Goal: Information Seeking & Learning: Learn about a topic

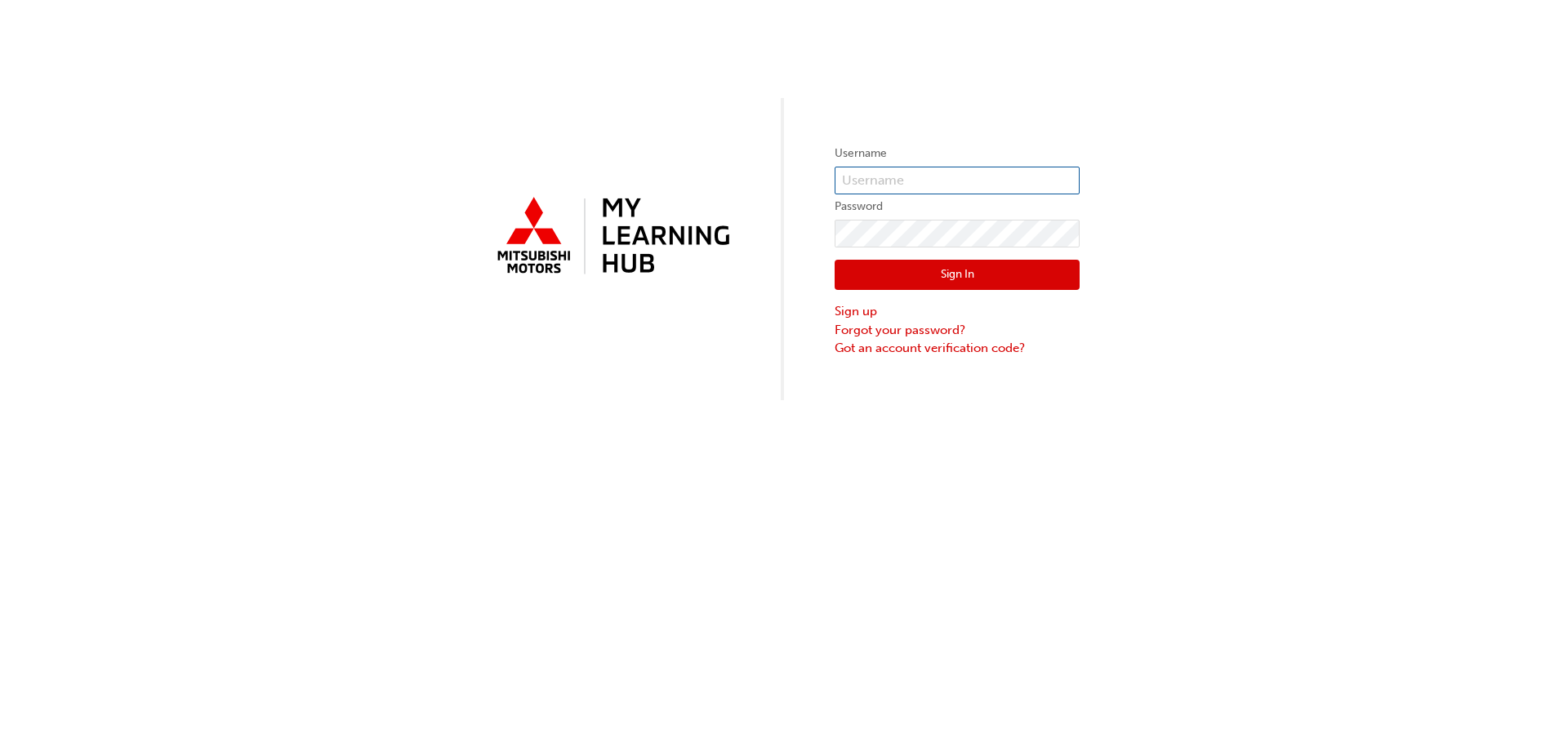
type input "0005177281"
click at [908, 284] on button "Sign In" at bounding box center [957, 275] width 245 height 31
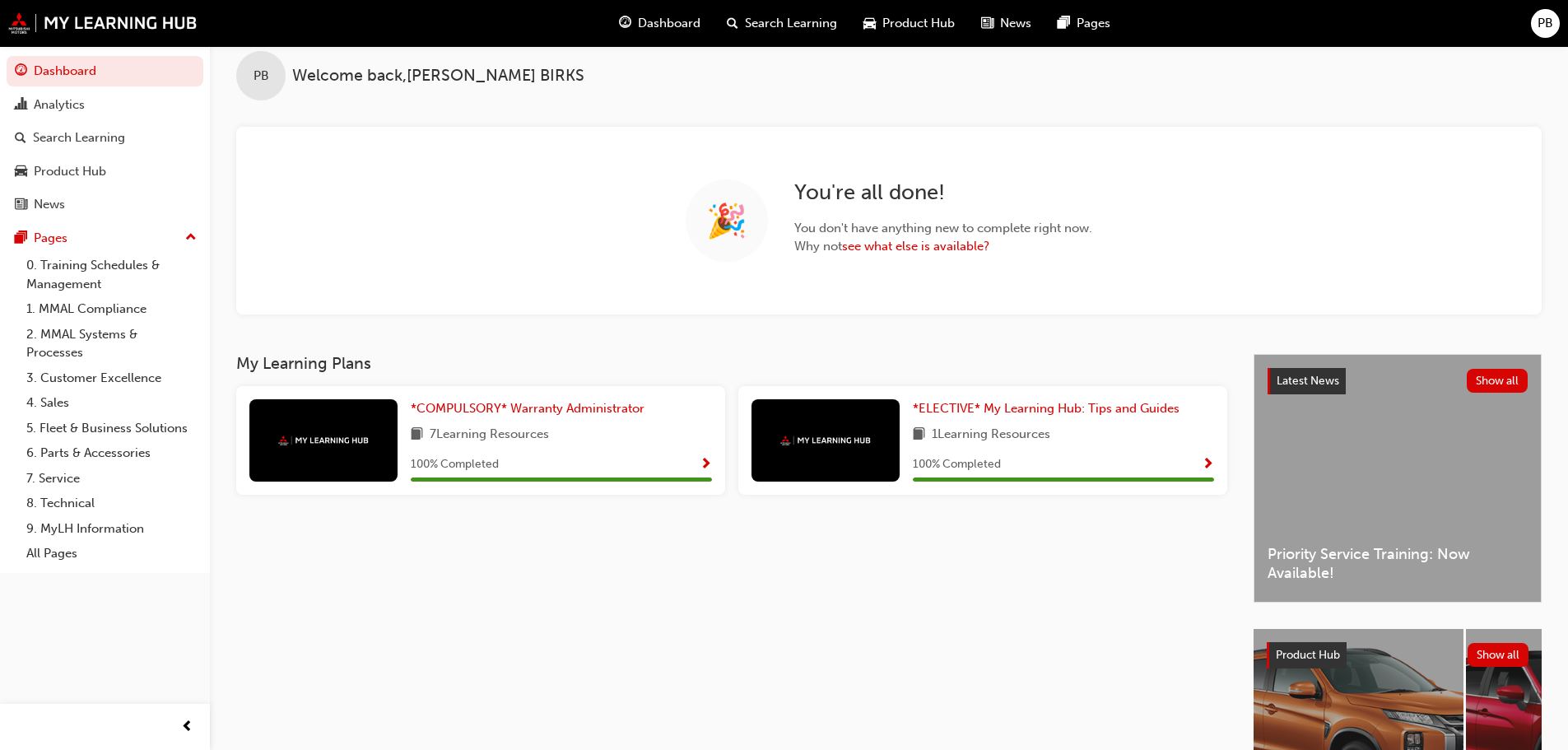
scroll to position [19, 0]
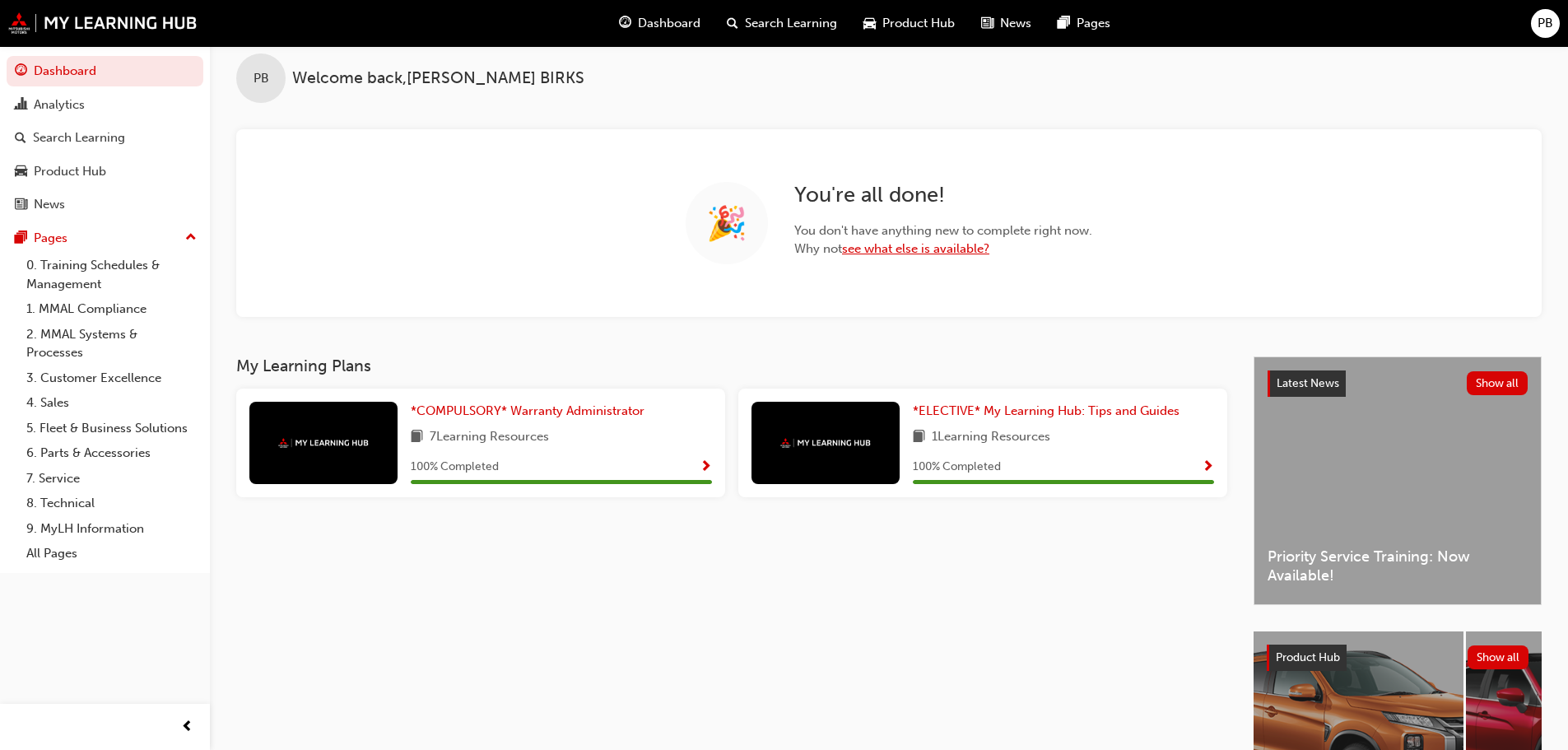
click at [921, 253] on link "see what else is available?" at bounding box center [915, 249] width 147 height 15
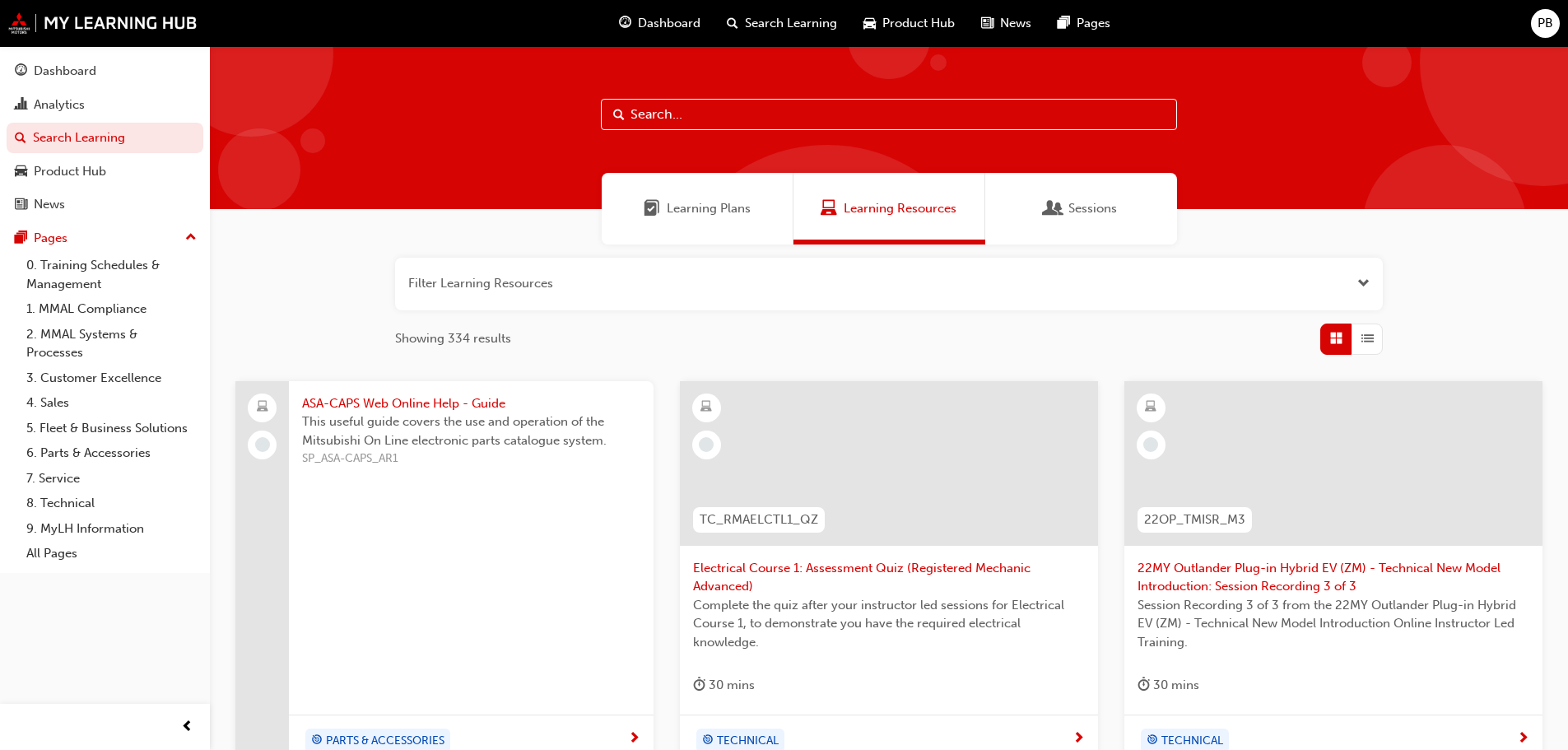
click at [914, 274] on button "button" at bounding box center [889, 284] width 988 height 52
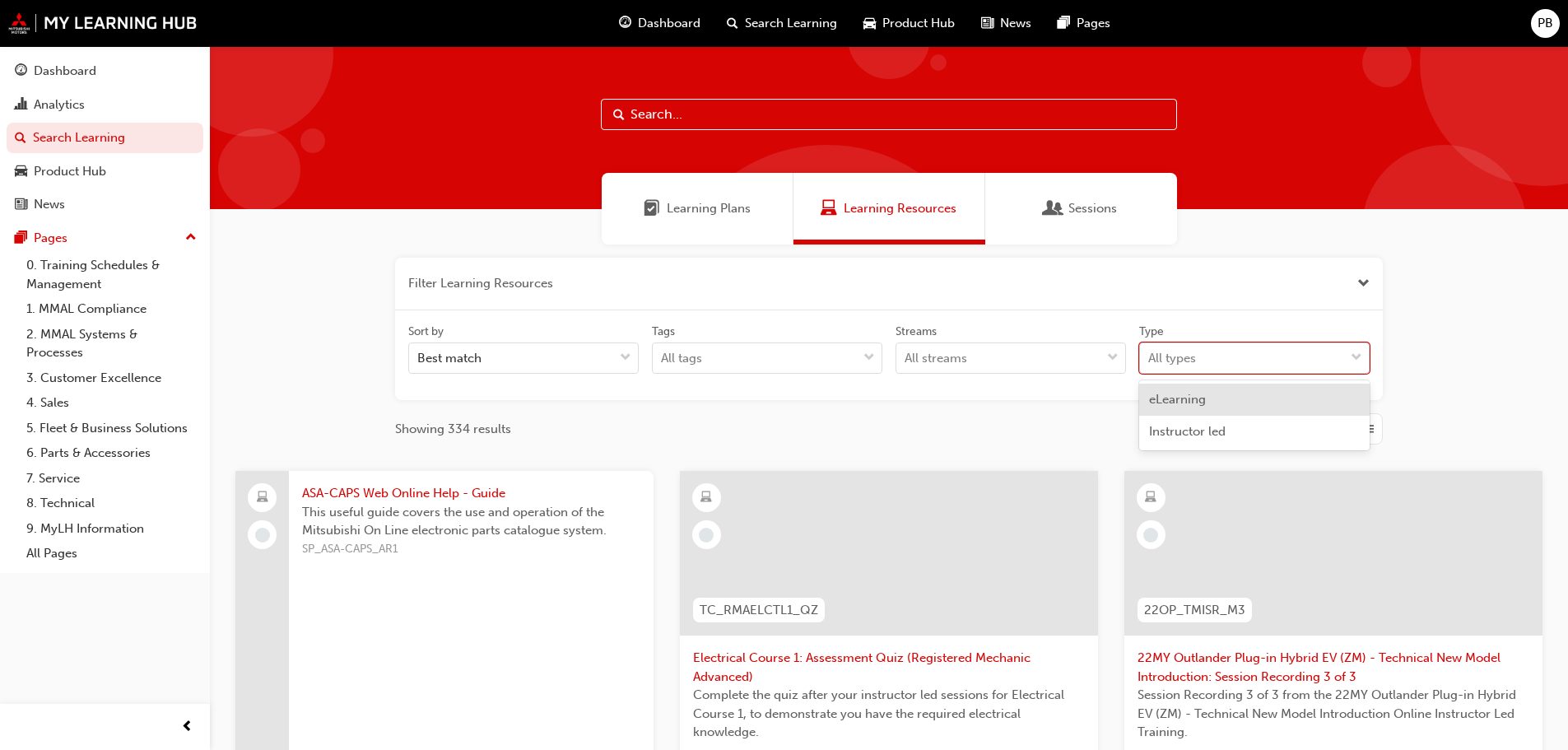
click at [1241, 354] on div "All types" at bounding box center [1241, 359] width 204 height 29
click at [1150, 354] on input "Type option eLearning focused, 1 of 2. 2 results available. Use Up and Down to …" at bounding box center [1149, 358] width 2 height 14
click at [1241, 354] on div "All types" at bounding box center [1241, 359] width 204 height 29
click at [1150, 354] on input "Type 0 results available. Select is focused ,type to refine list, press Down to…" at bounding box center [1149, 358] width 2 height 14
click at [1031, 353] on div "All streams" at bounding box center [998, 359] width 204 height 29
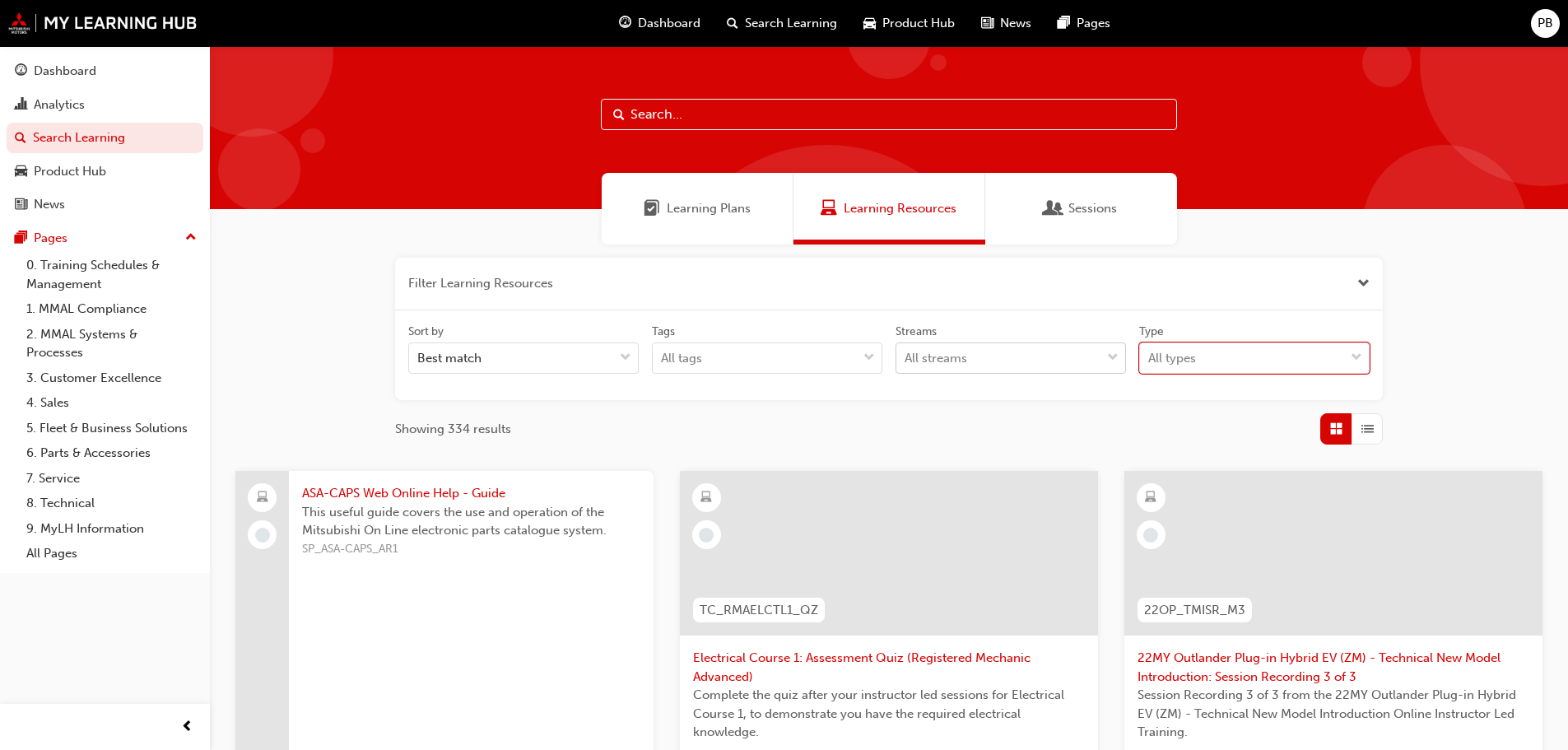
click at [906, 353] on input "Streams All streams" at bounding box center [905, 358] width 2 height 14
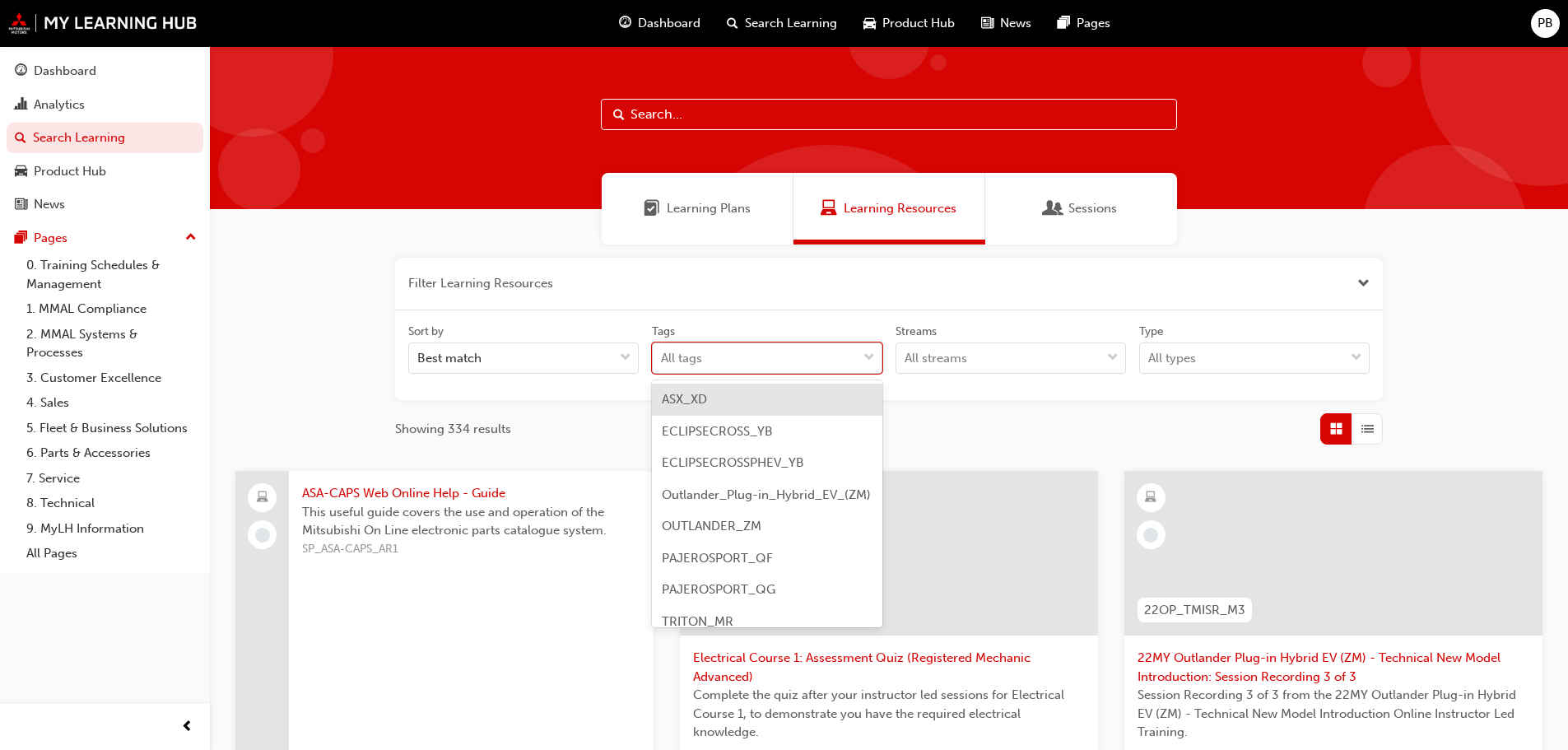
click at [774, 354] on div "All tags" at bounding box center [754, 359] width 204 height 29
click at [663, 354] on input "Tags option ASX_XD focused, 1 of 9. 9 results available. Use Up and Down to cho…" at bounding box center [662, 358] width 2 height 14
click at [774, 354] on div "All tags" at bounding box center [754, 359] width 204 height 29
click at [663, 354] on input "Tags option ASX_XD focused, 1 of 9. 9 results available. Use Up and Down to cho…" at bounding box center [662, 358] width 2 height 14
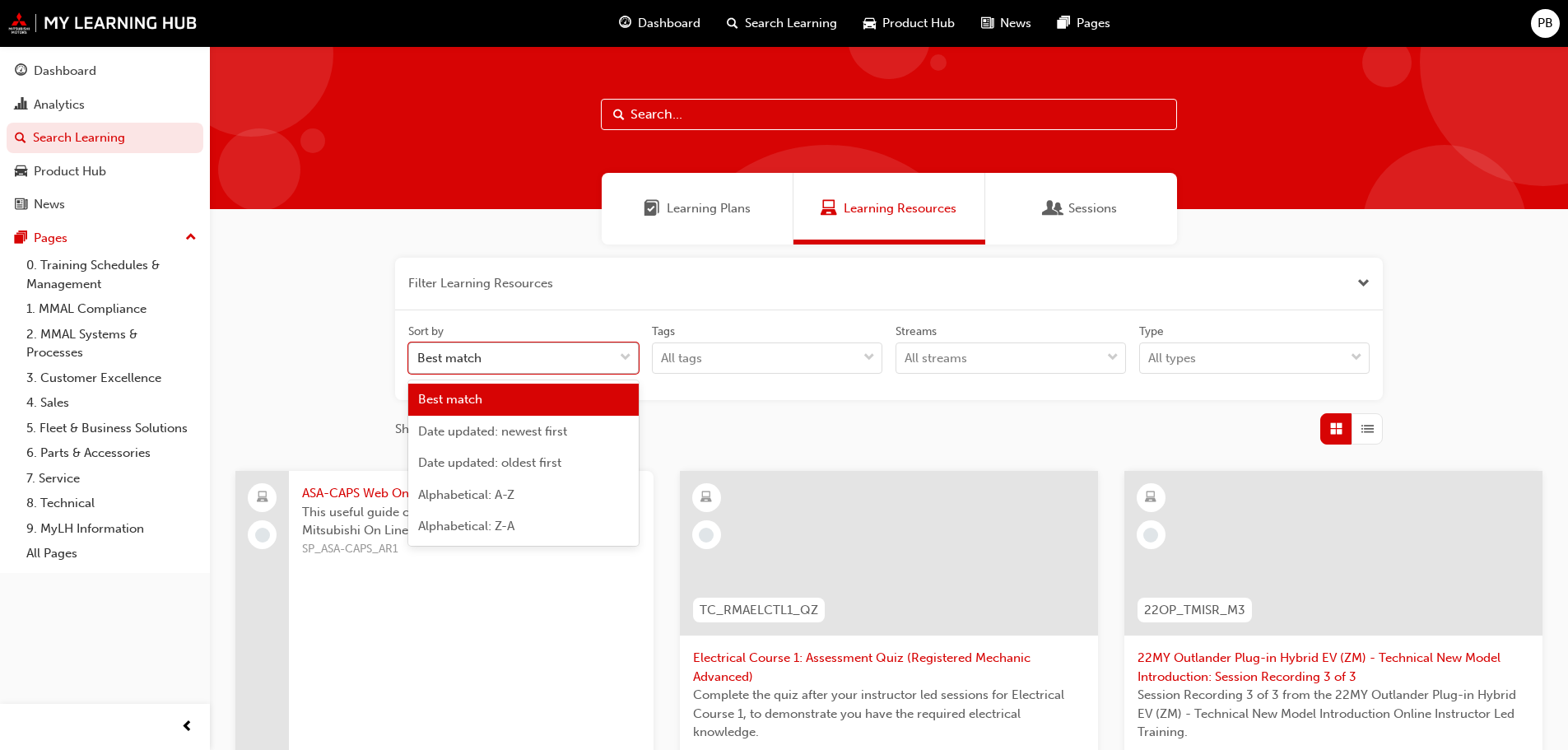
click at [589, 350] on div "Best match" at bounding box center [511, 359] width 204 height 29
click at [419, 351] on input "Sort by option Best match focused, 1 of 5. 5 results available. Use Up and Down…" at bounding box center [418, 358] width 2 height 14
click at [589, 350] on div "Best match" at bounding box center [511, 359] width 204 height 29
click at [419, 351] on input "Sort by option Best match focused, 1 of 5. 5 results available. Use Up and Down…" at bounding box center [418, 358] width 2 height 14
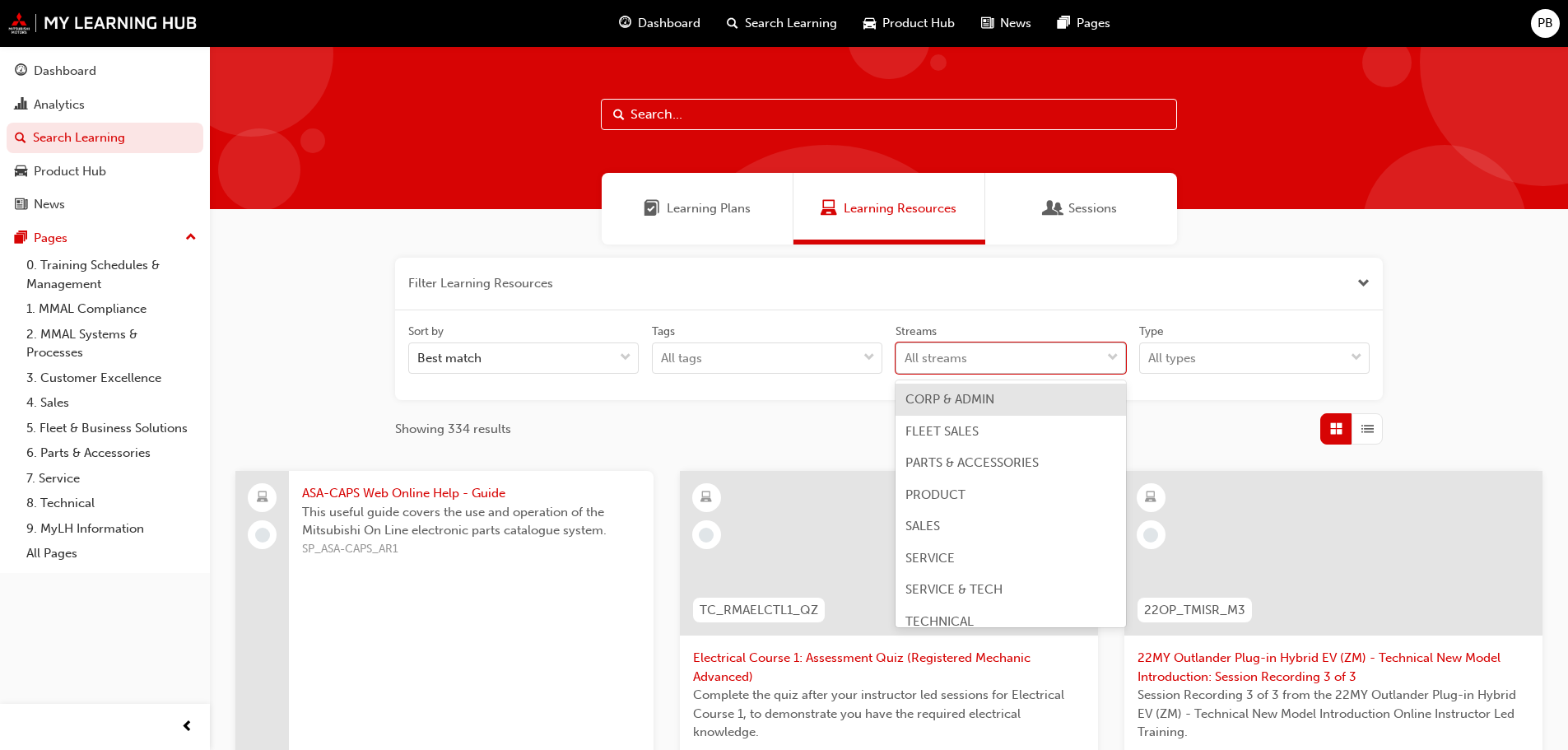
click at [977, 358] on div "All streams" at bounding box center [998, 359] width 204 height 29
click at [906, 358] on input "Streams option CORP & ADMIN focused, 1 of 8. 8 results available. Use Up and Do…" at bounding box center [905, 358] width 2 height 14
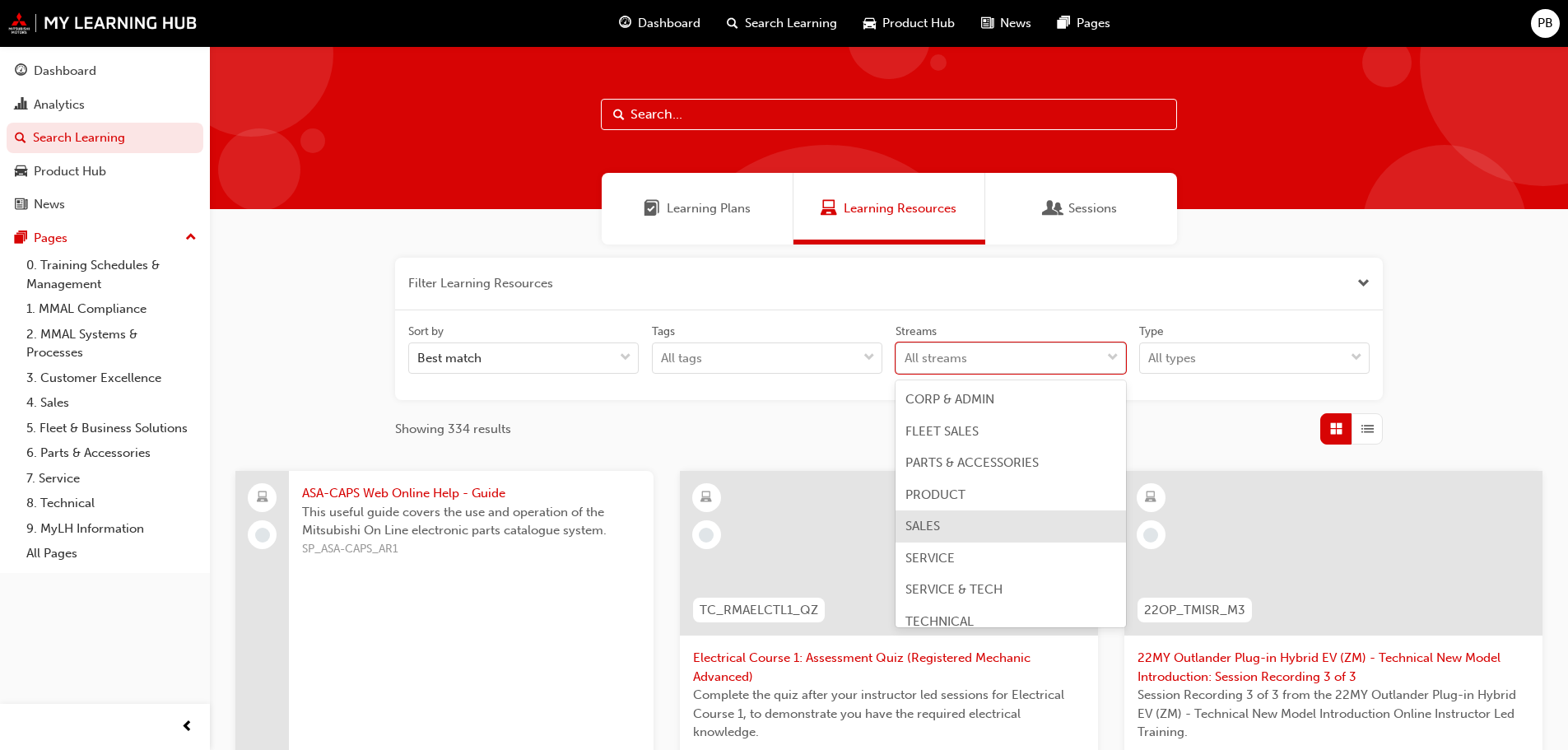
scroll to position [13, 0]
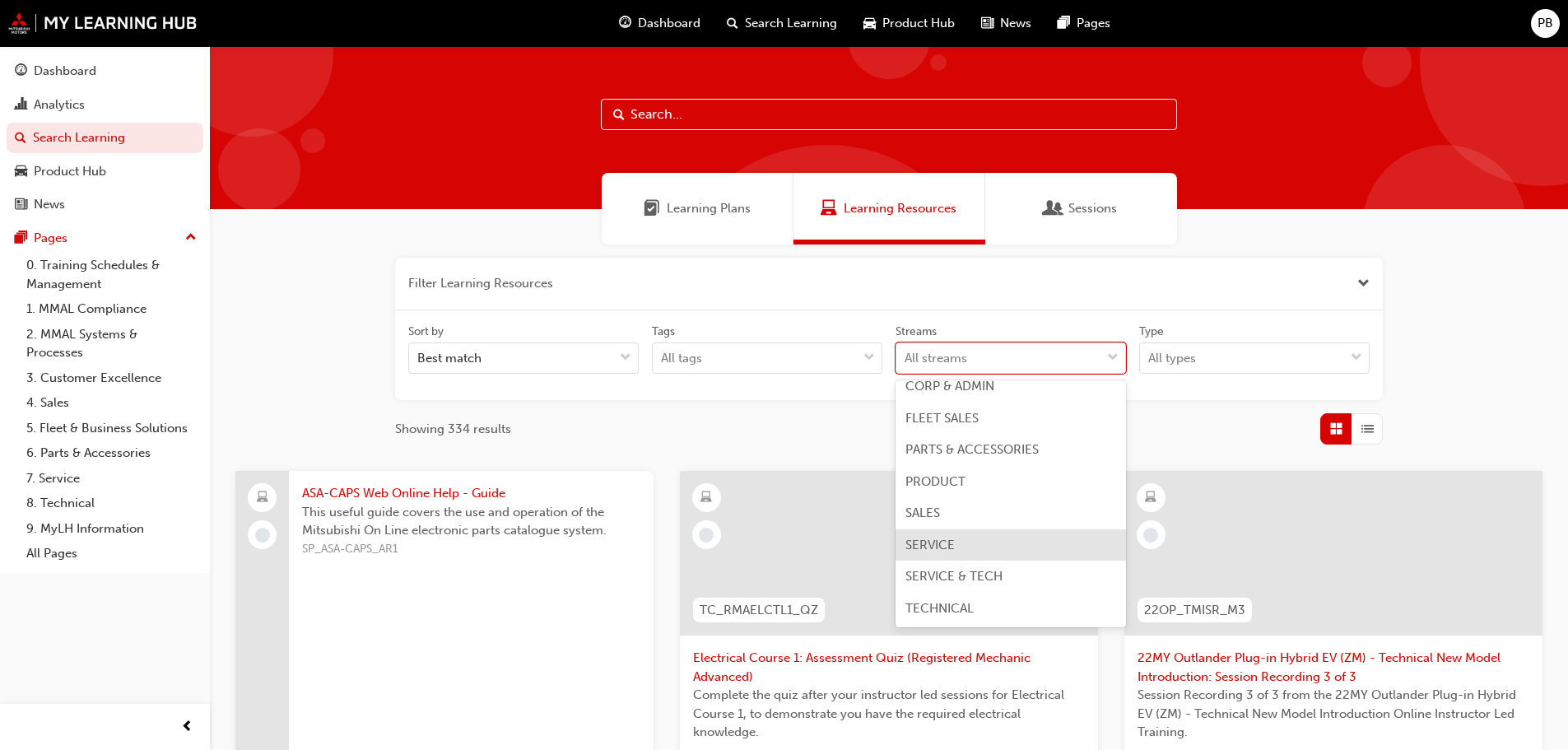
click at [951, 544] on span "SERVICE" at bounding box center [929, 544] width 49 height 15
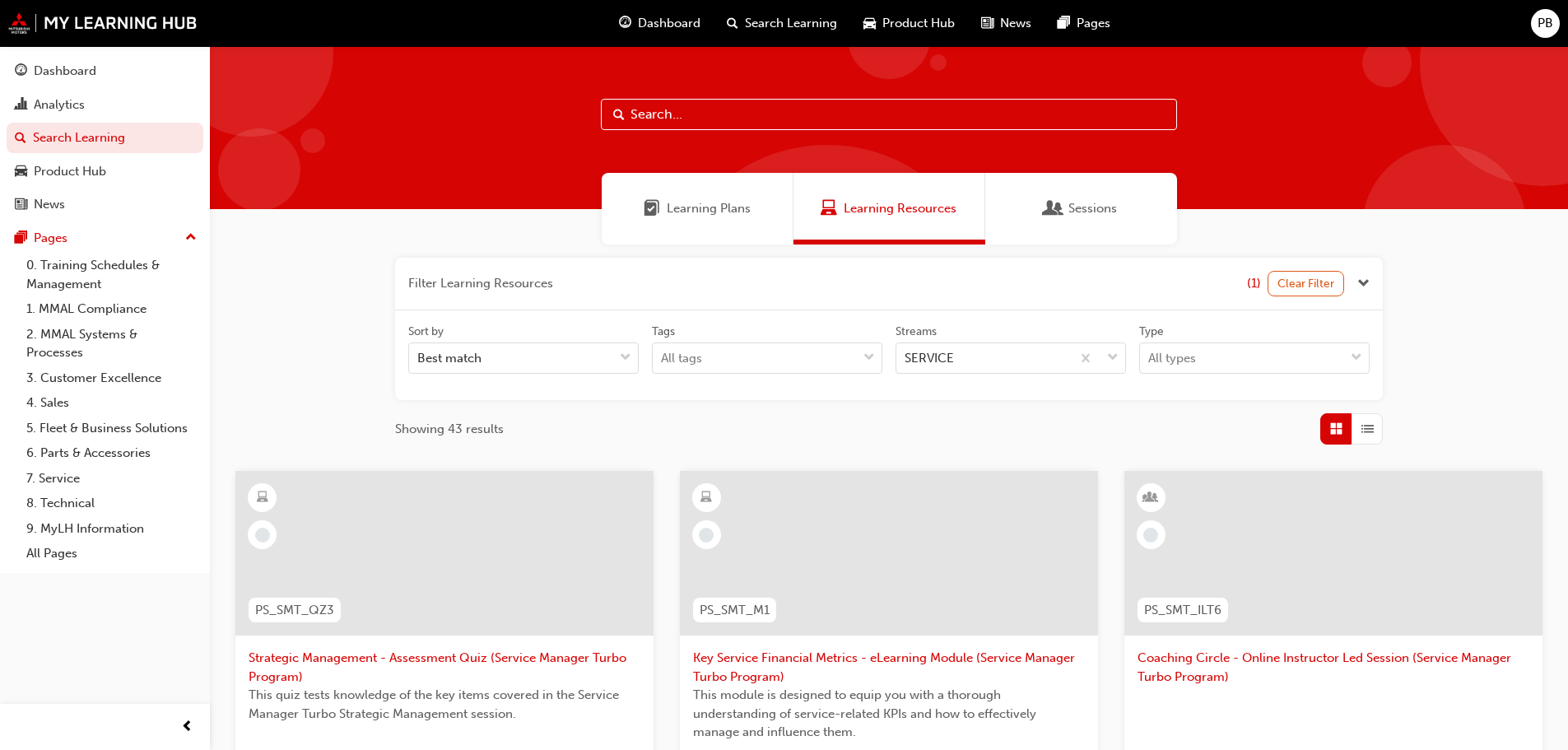
click at [941, 338] on div "Streams" at bounding box center [1011, 333] width 230 height 20
click at [906, 351] on input "Streams SERVICE" at bounding box center [905, 358] width 2 height 14
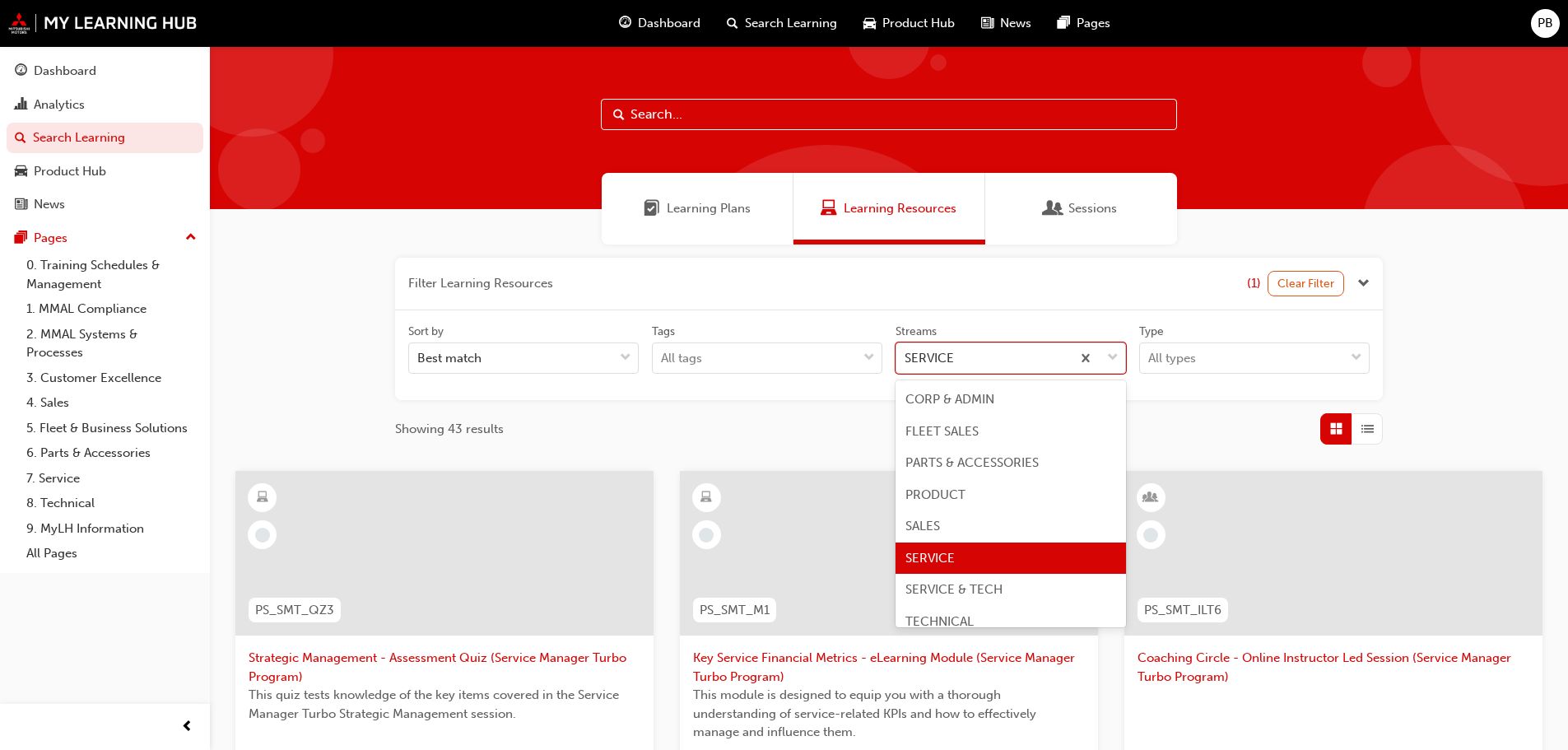
click at [943, 349] on div "SERVICE" at bounding box center [928, 359] width 49 height 19
click at [906, 351] on input "Streams option SERVICE focused, 6 of 8. 8 results available. Use Up and Down to…" at bounding box center [905, 358] width 2 height 14
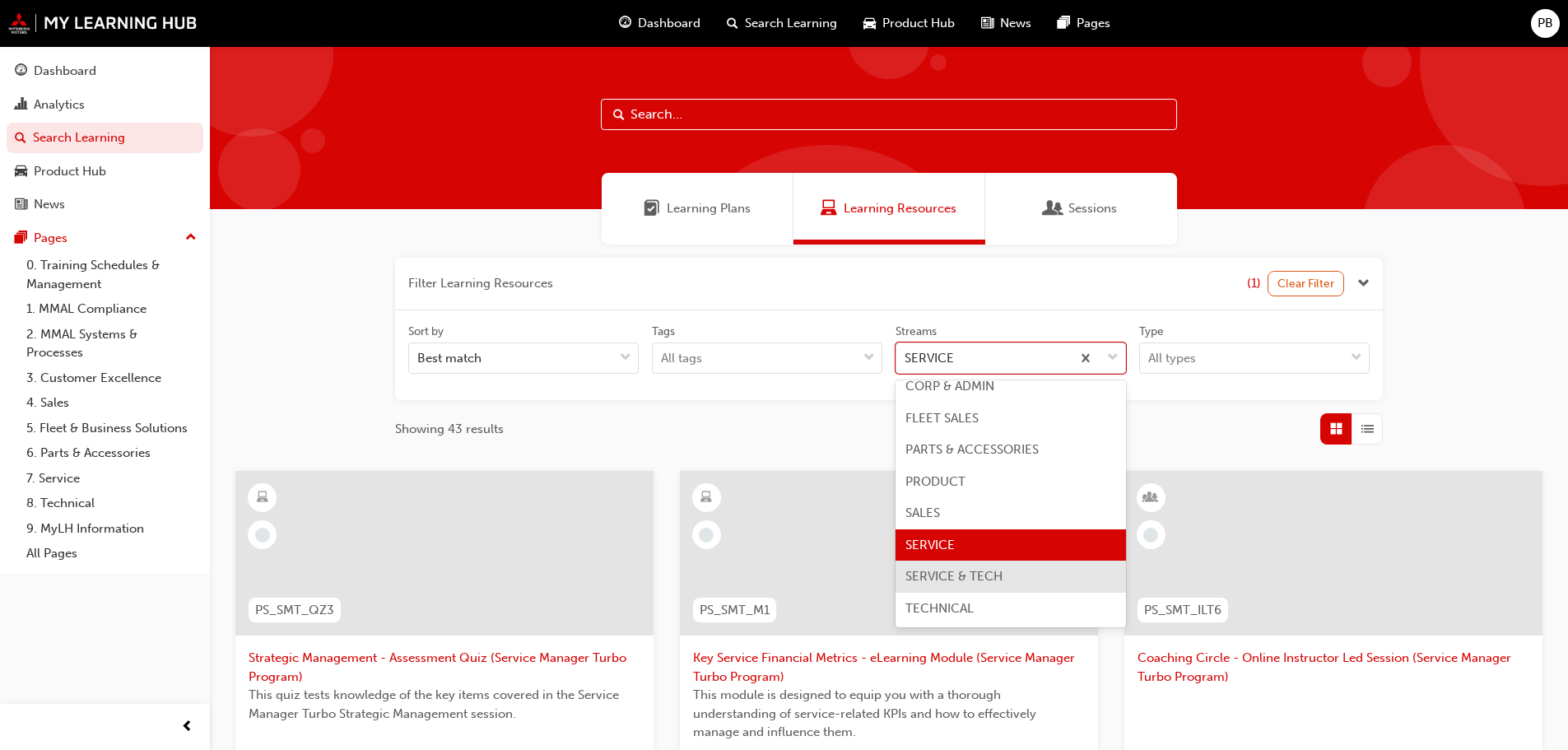
click at [959, 567] on div "SERVICE & TECH" at bounding box center [1011, 576] width 230 height 32
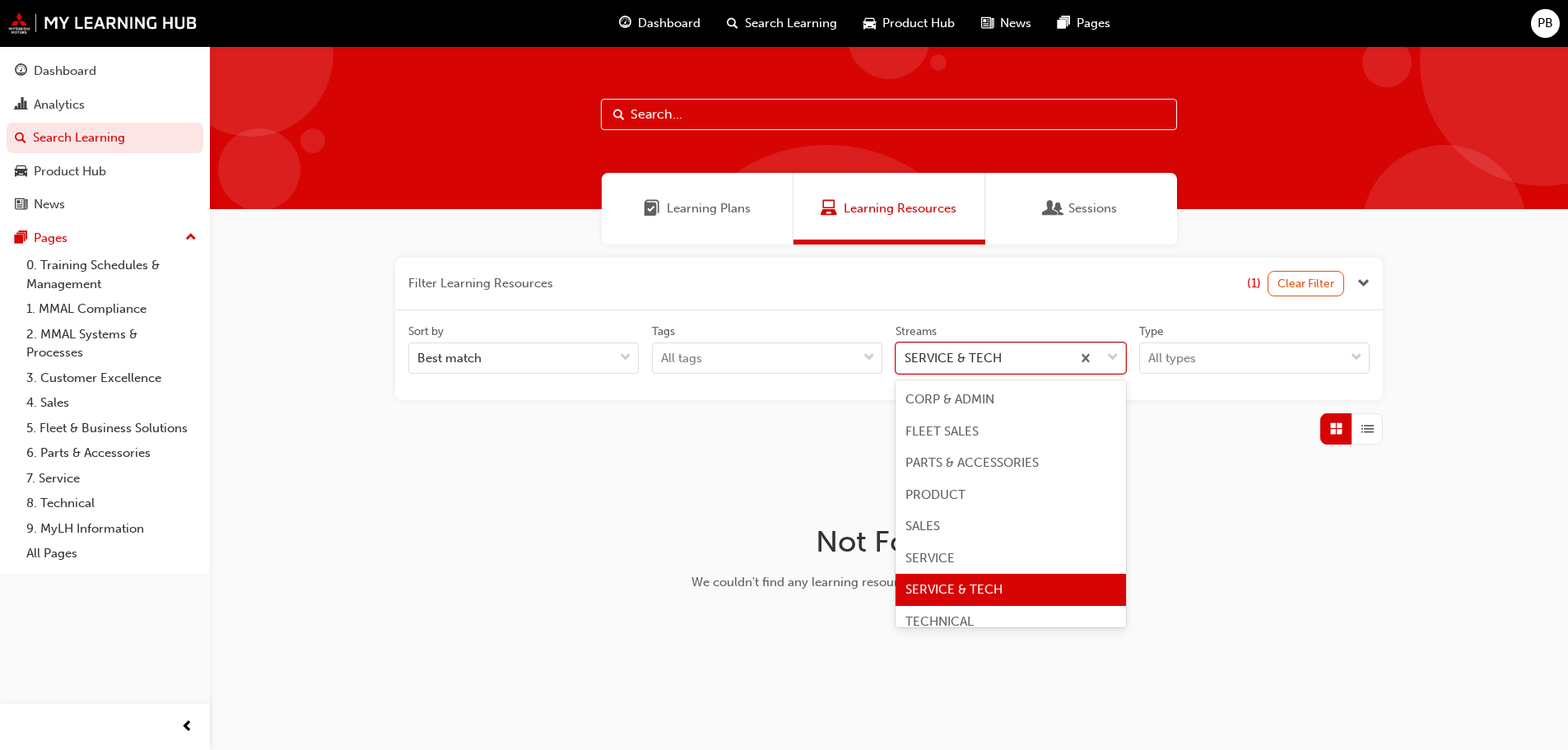
click at [1049, 347] on div "SERVICE & TECH" at bounding box center [983, 359] width 175 height 29
click at [906, 351] on input "Streams option SERVICE & TECH focused, 7 of 8. 8 results available. Use Up and …" at bounding box center [905, 358] width 2 height 14
click at [1008, 421] on div "FLEET SALES" at bounding box center [1011, 432] width 230 height 32
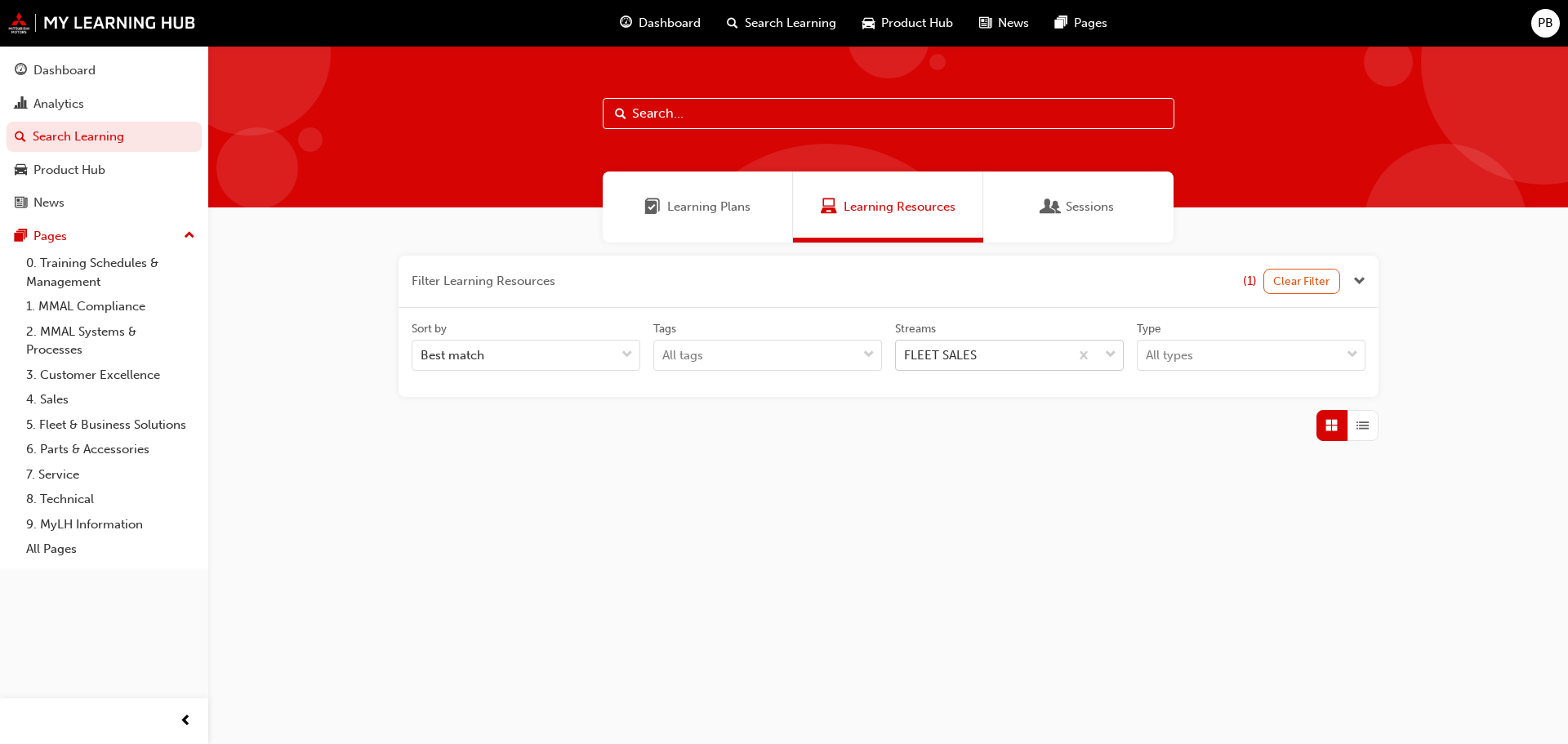
click at [1008, 349] on div "FLEET SALES" at bounding box center [982, 356] width 173 height 29
click at [906, 349] on input "Streams FLEET SALES" at bounding box center [905, 355] width 2 height 14
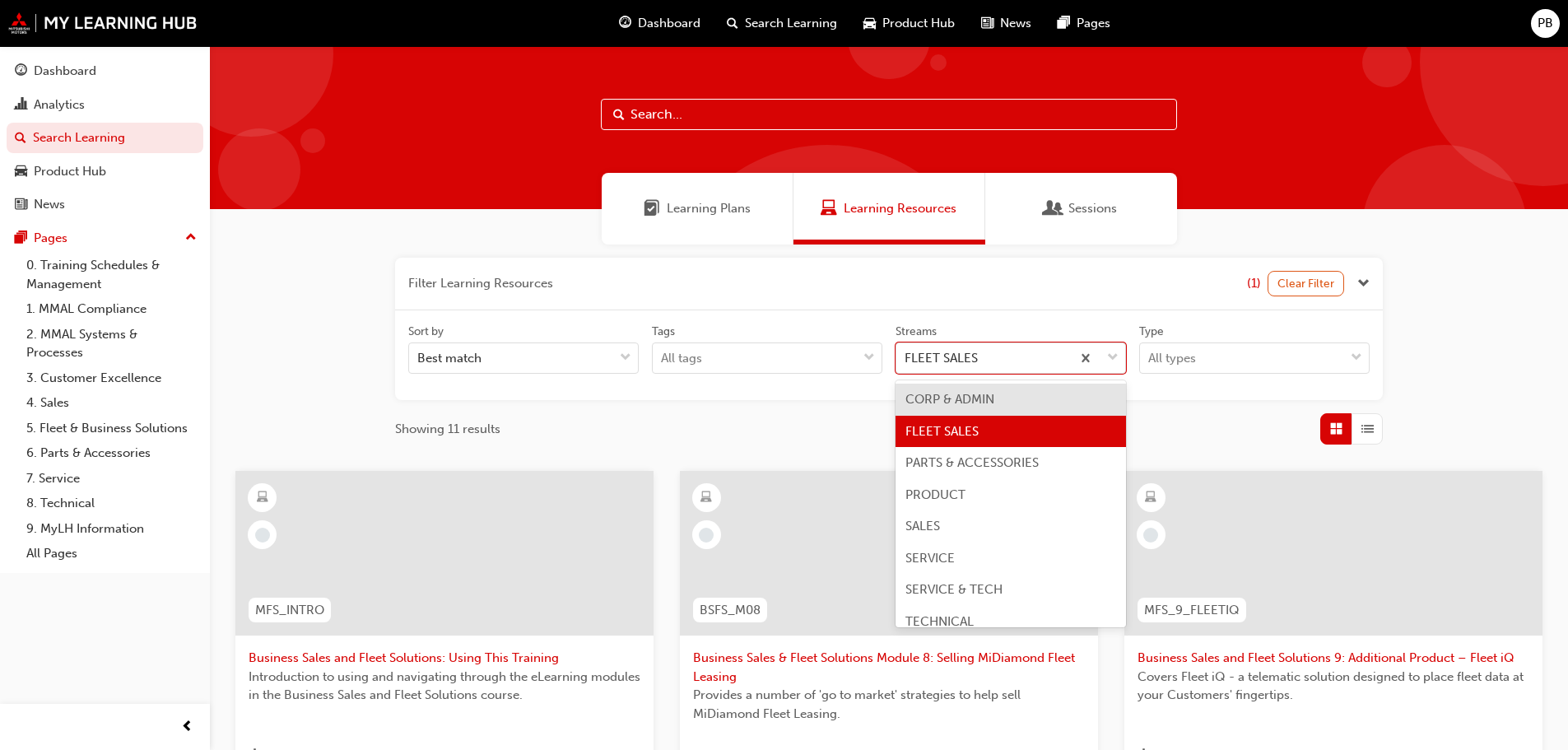
click at [998, 402] on div "CORP & ADMIN" at bounding box center [1011, 399] width 230 height 32
